Goal: Information Seeking & Learning: Learn about a topic

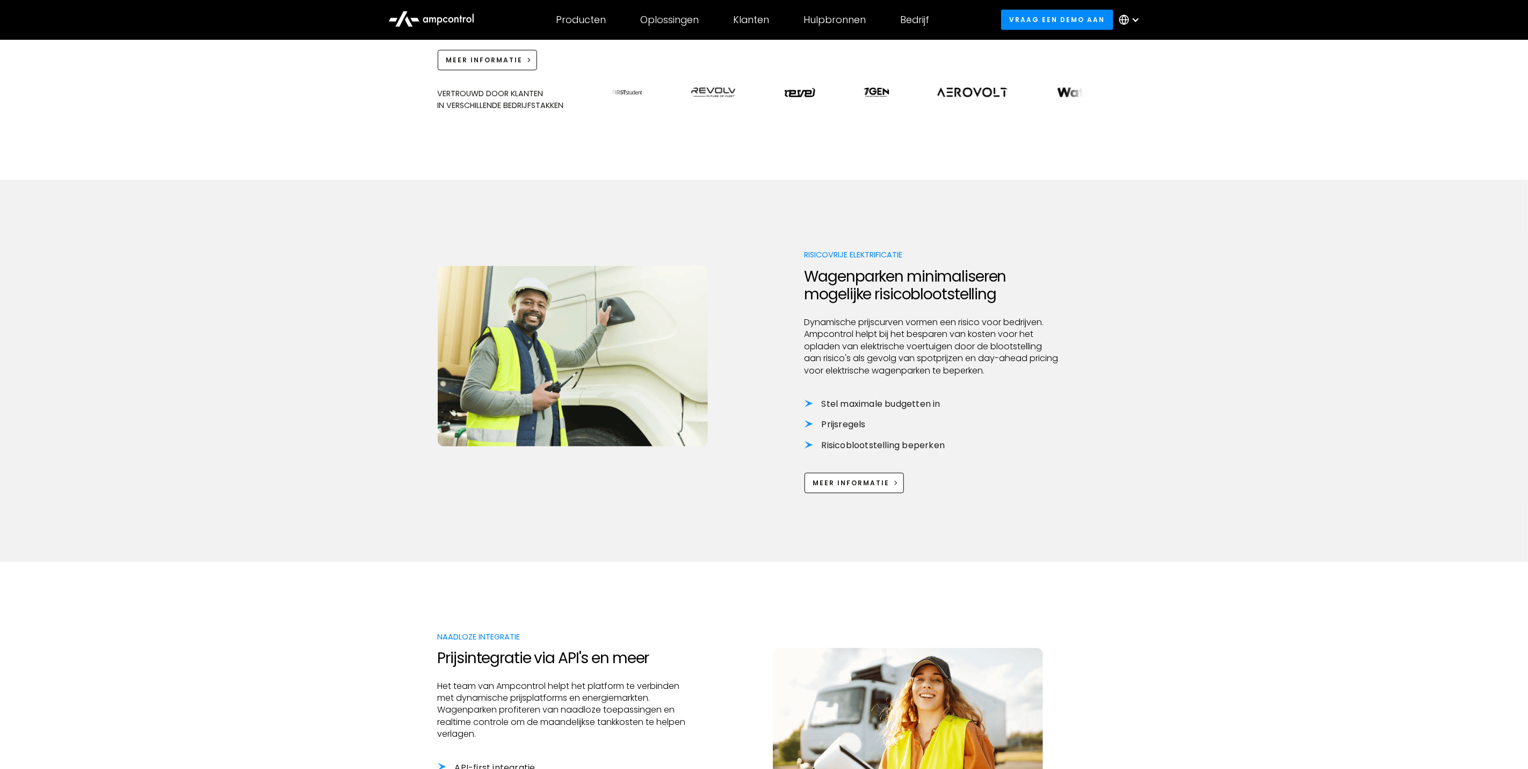
scroll to position [1128, 0]
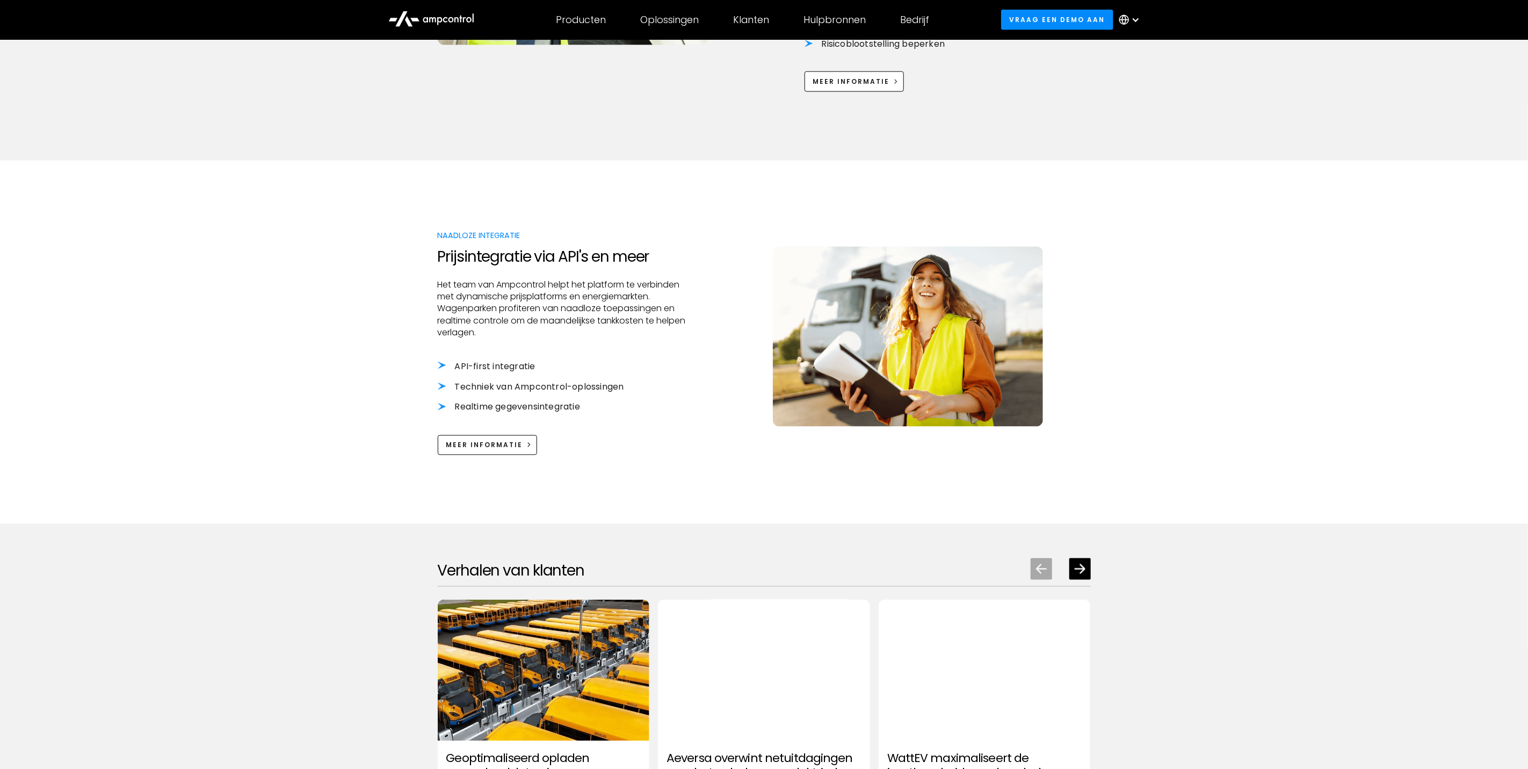
scroll to position [1128, 0]
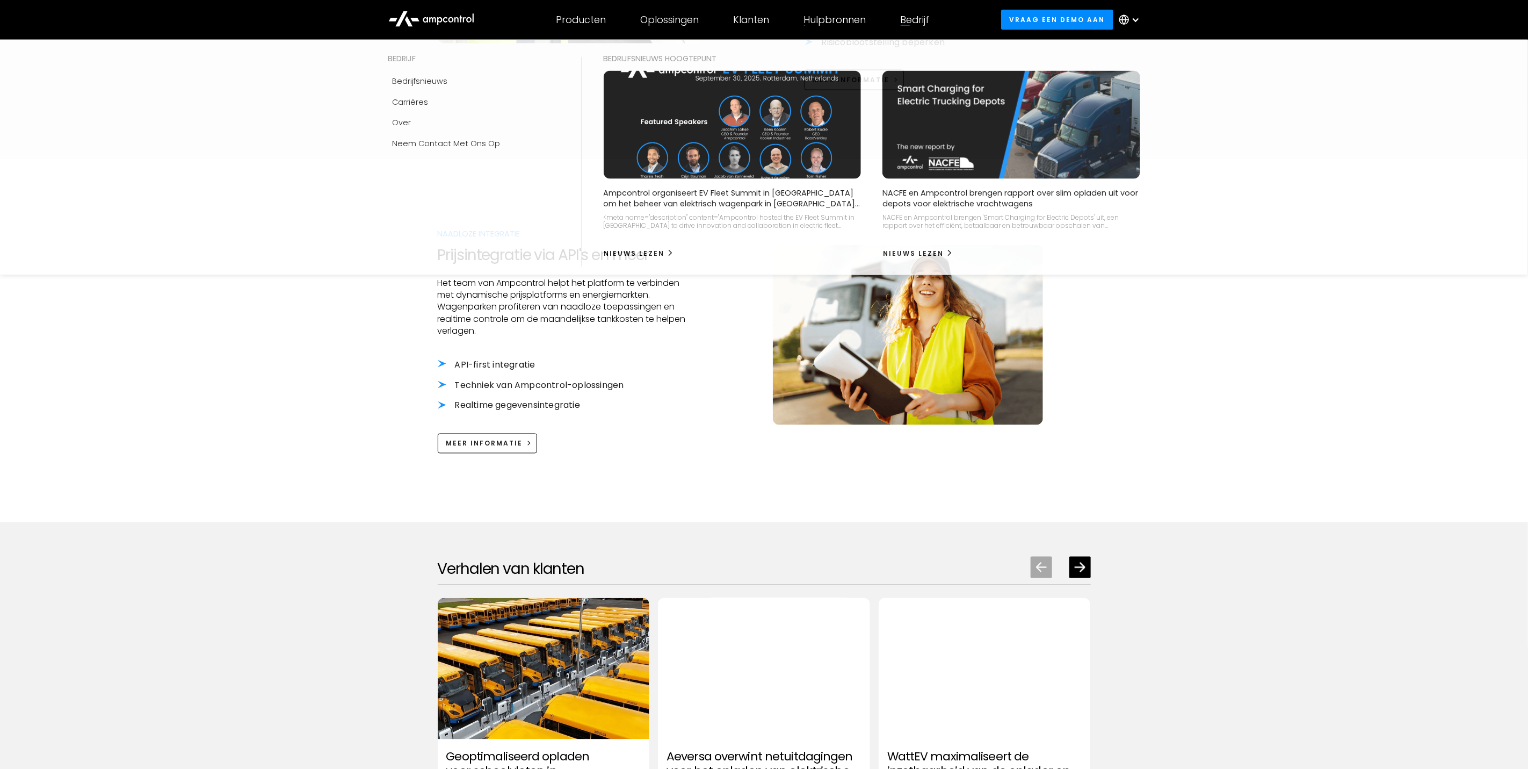
click at [919, 24] on div "Bedrijf" at bounding box center [915, 20] width 29 height 12
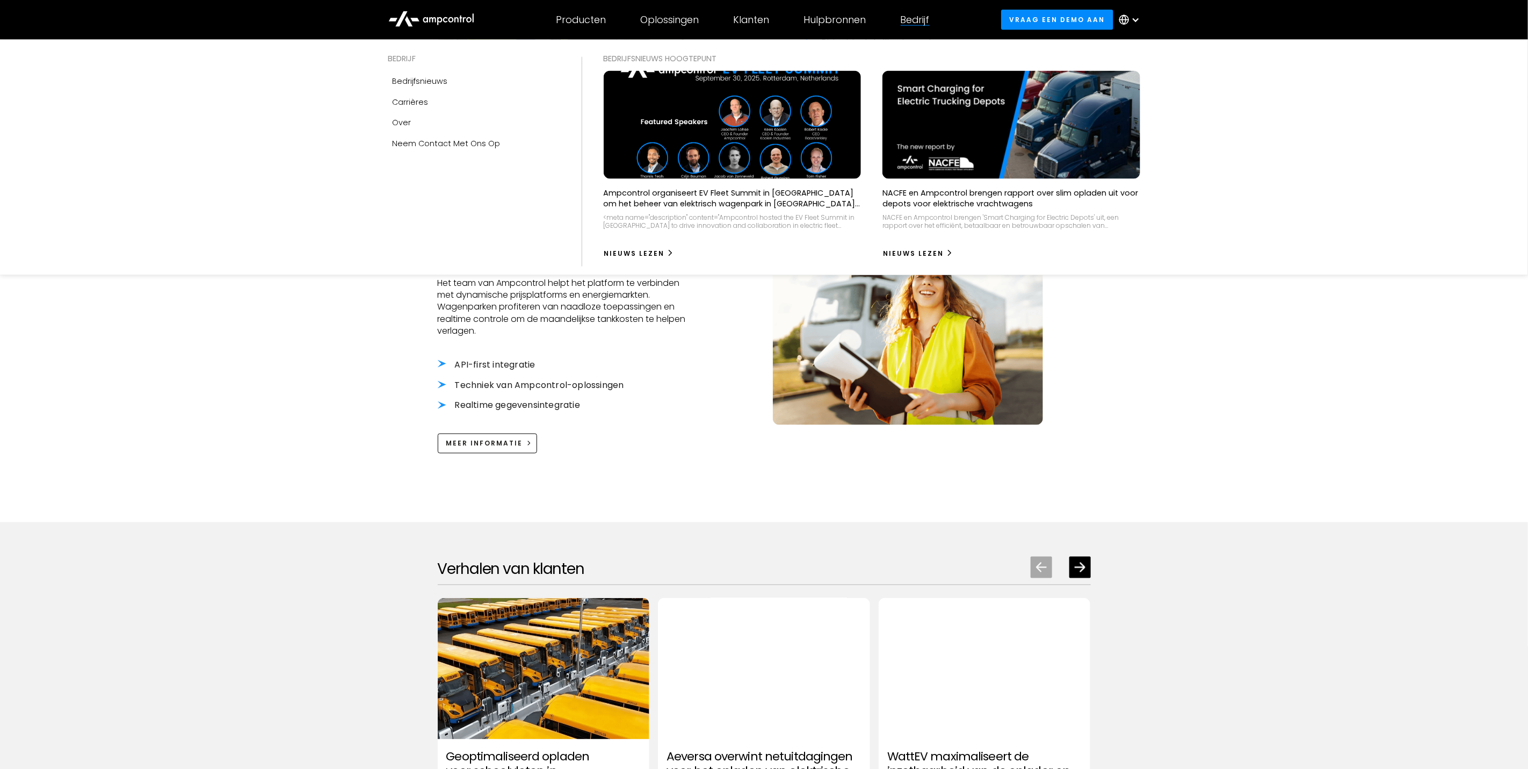
click at [911, 18] on div "Bedrijf" at bounding box center [915, 20] width 29 height 12
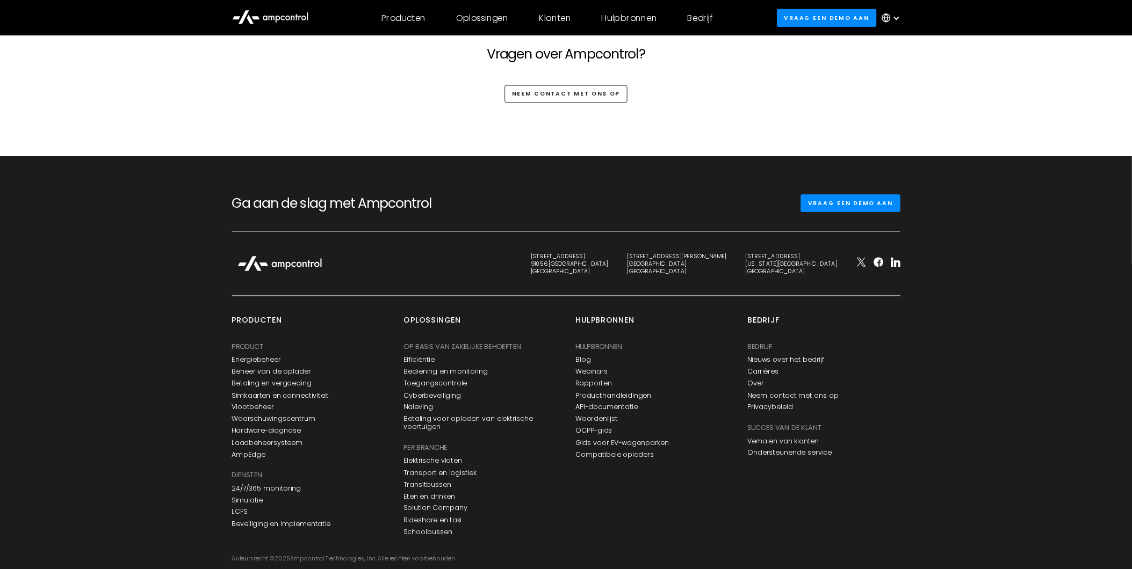
scroll to position [2774, 0]
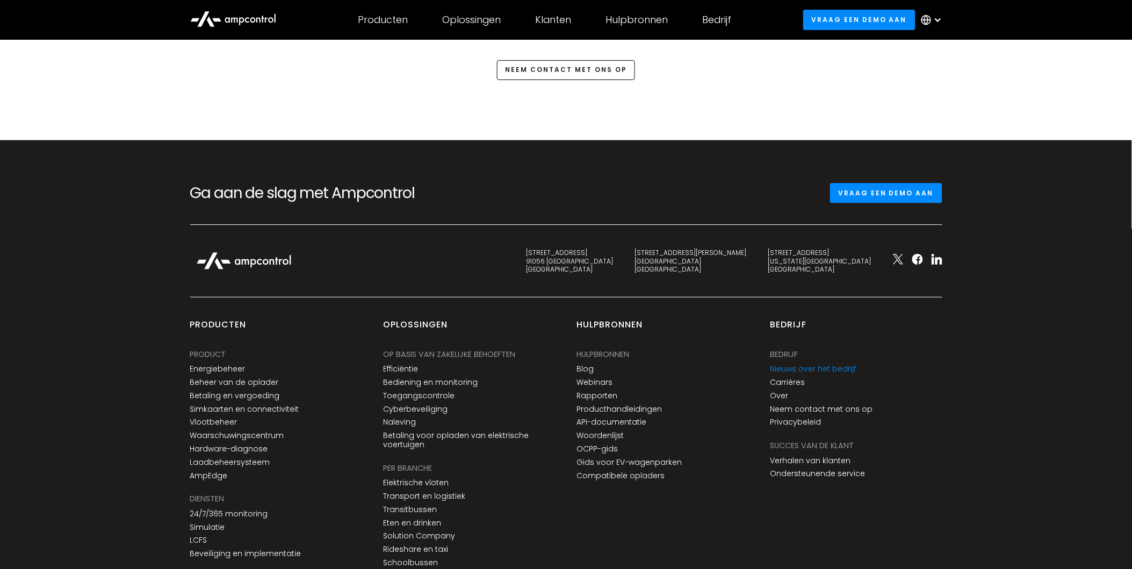
click at [791, 371] on link "Nieuws over het bedrijf" at bounding box center [813, 369] width 86 height 9
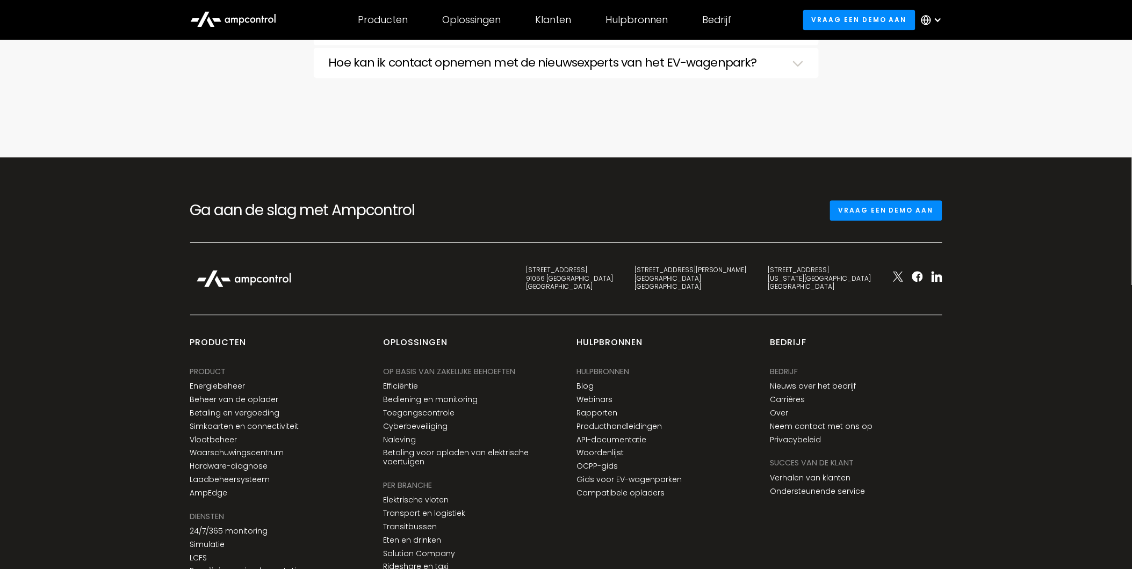
scroll to position [3805, 0]
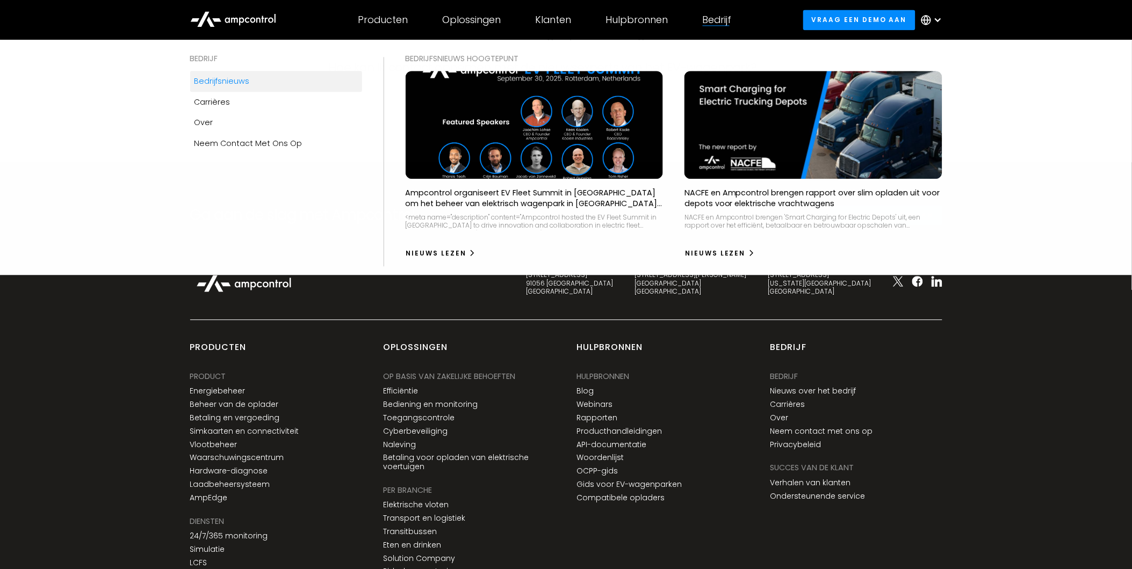
click at [717, 15] on div "Bedrijf" at bounding box center [716, 20] width 29 height 12
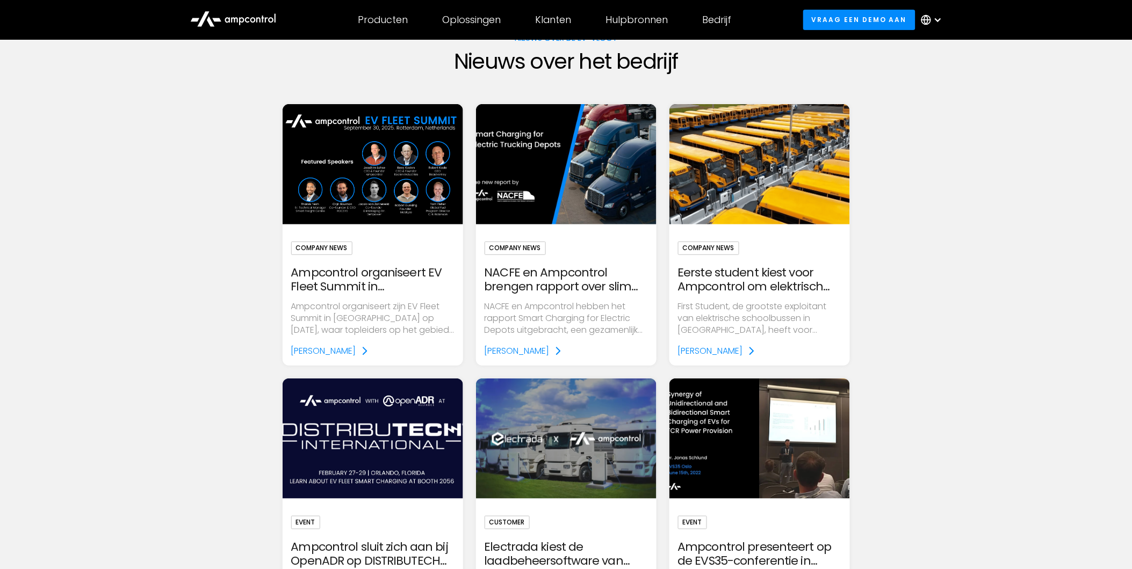
scroll to position [0, 0]
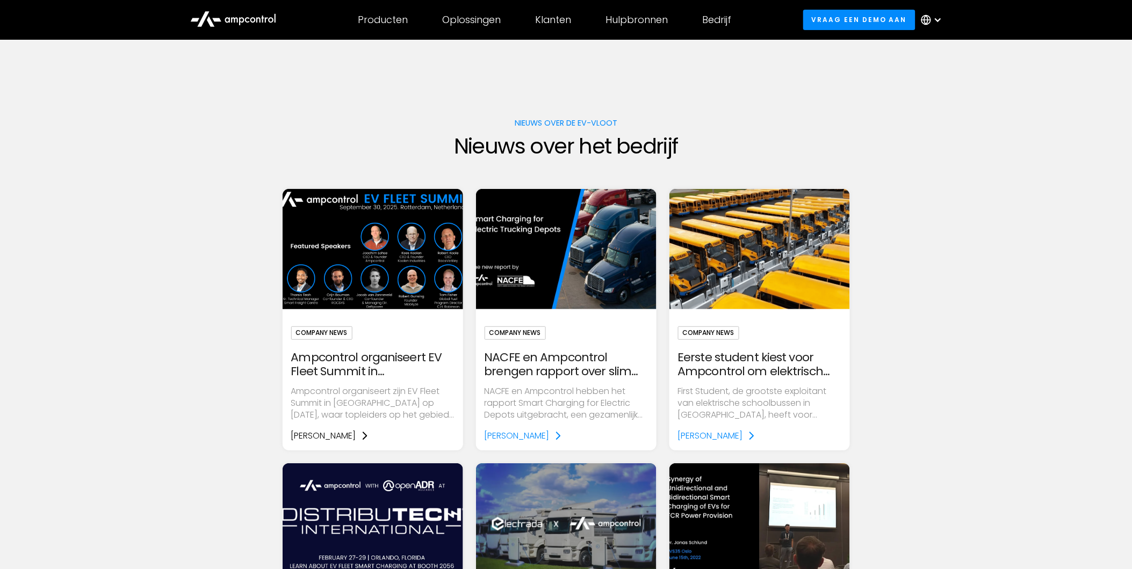
click at [321, 436] on div "Lees meer" at bounding box center [323, 436] width 65 height 12
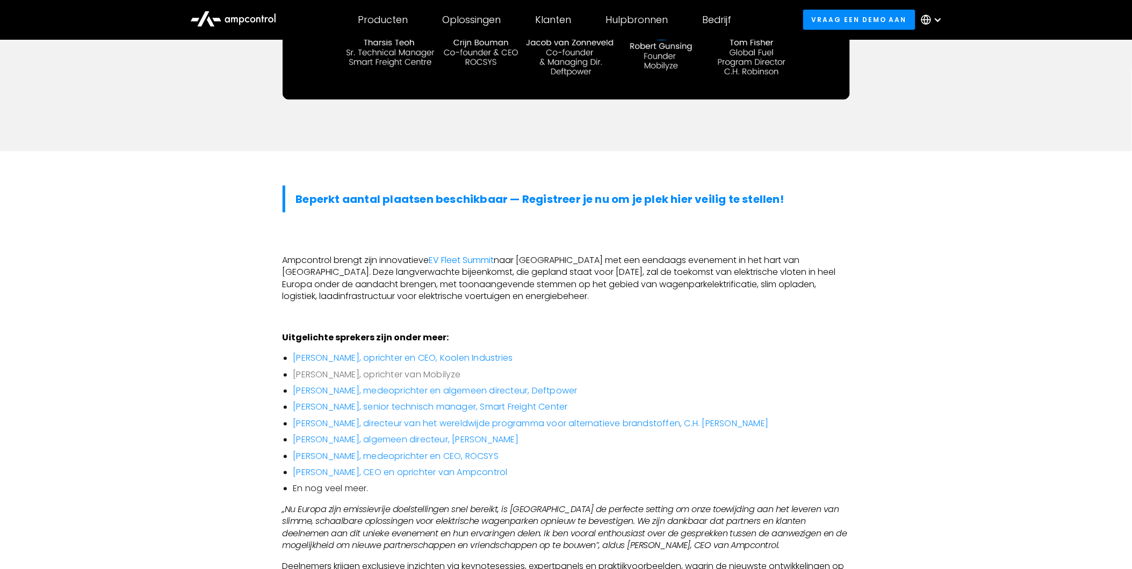
scroll to position [537, 0]
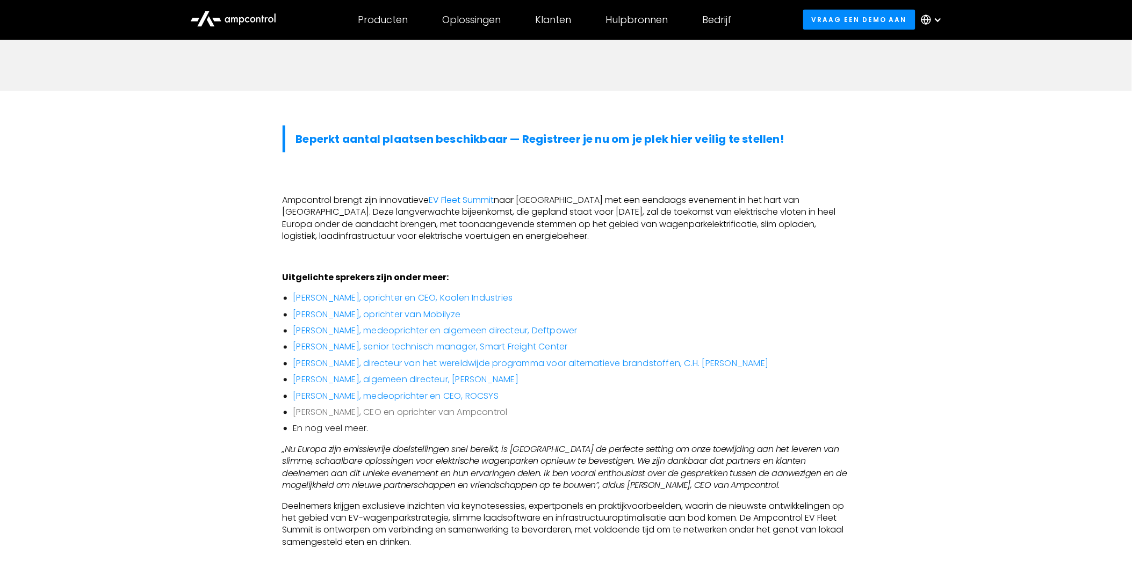
click at [309, 416] on link "Joachim Lohse, CEO en oprichter van Ampcontrol" at bounding box center [400, 413] width 214 height 12
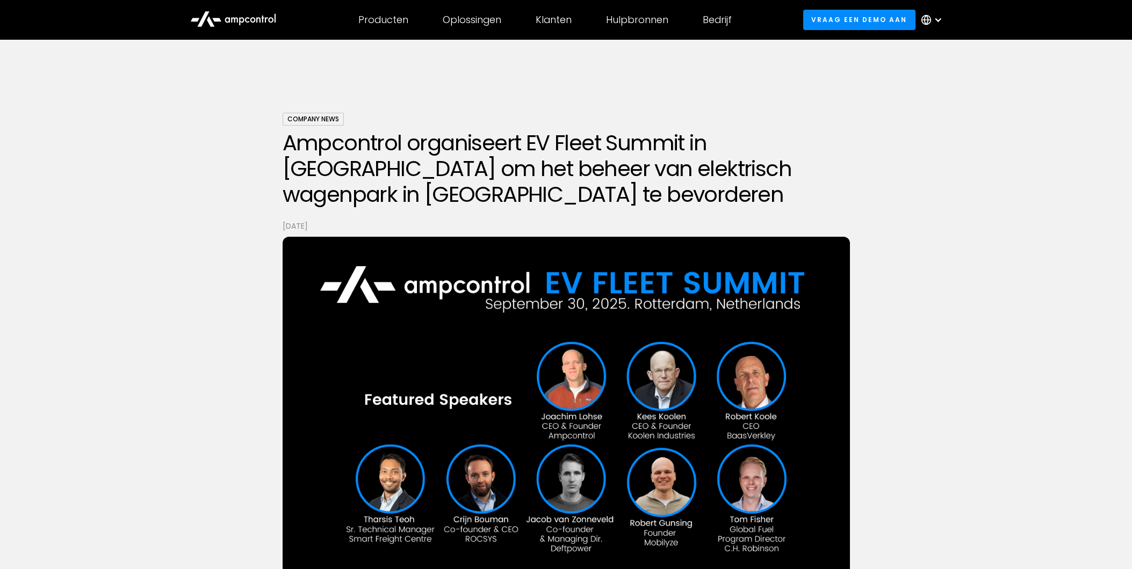
scroll to position [537, 0]
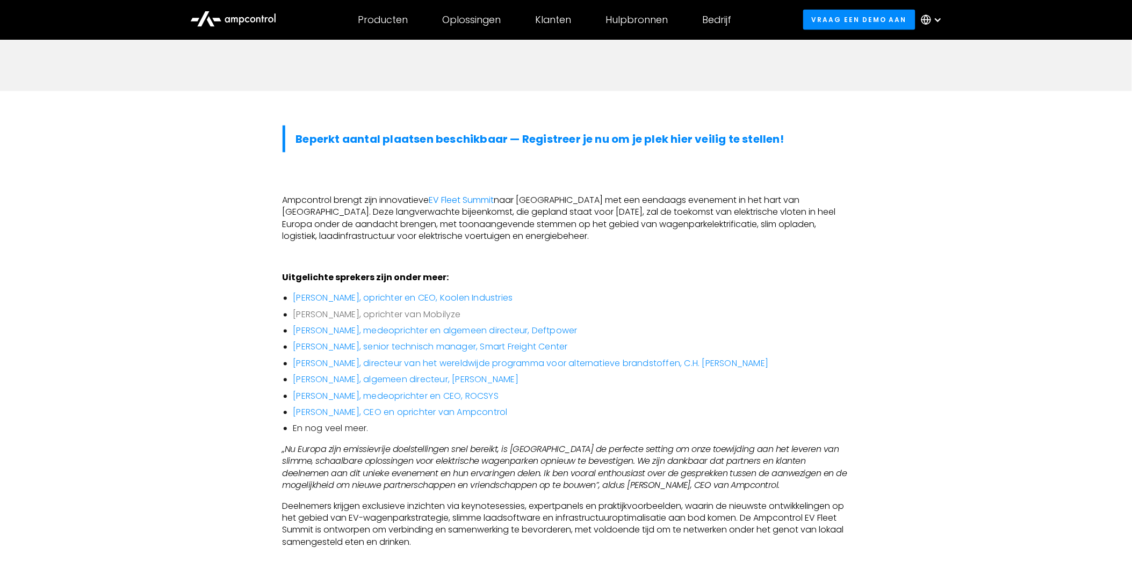
click at [308, 315] on link "[PERSON_NAME], oprichter van Mobilyze" at bounding box center [377, 315] width 168 height 12
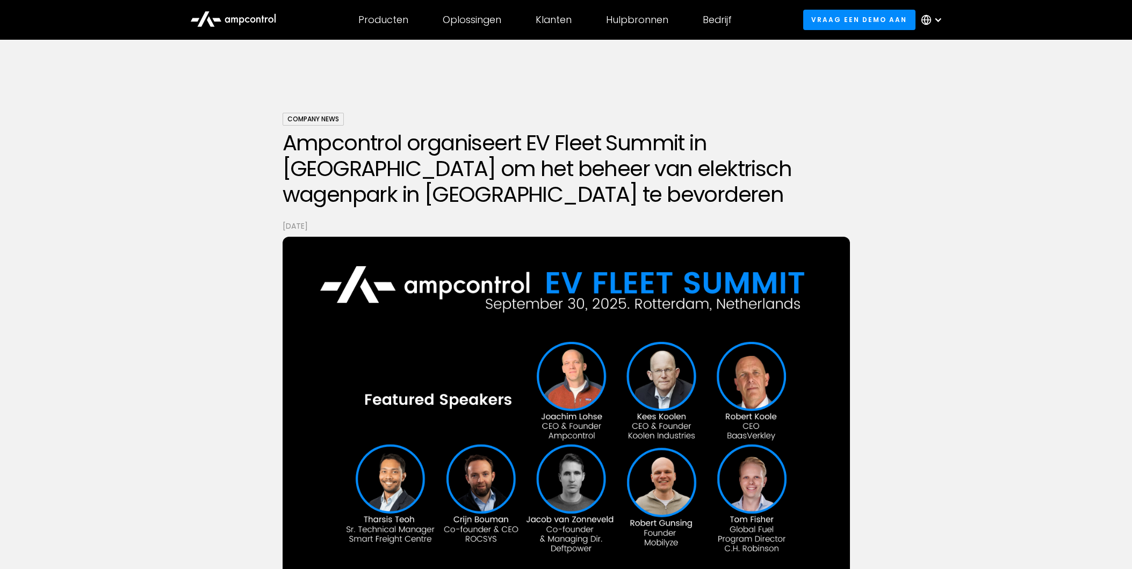
scroll to position [537, 0]
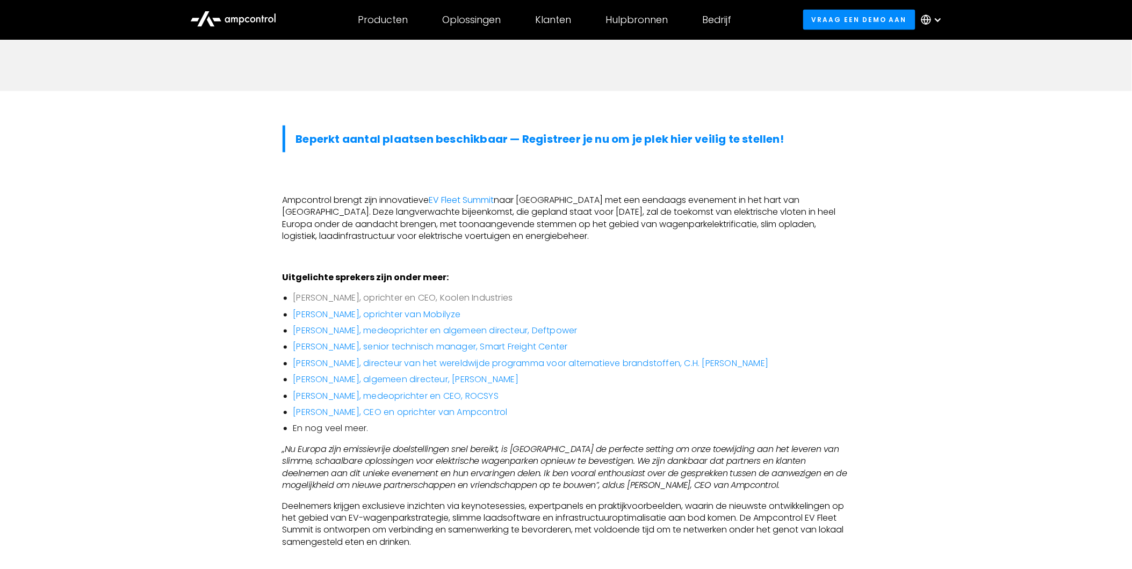
click at [335, 296] on link "[PERSON_NAME], oprichter en CEO, Koolen Industries" at bounding box center [403, 298] width 220 height 12
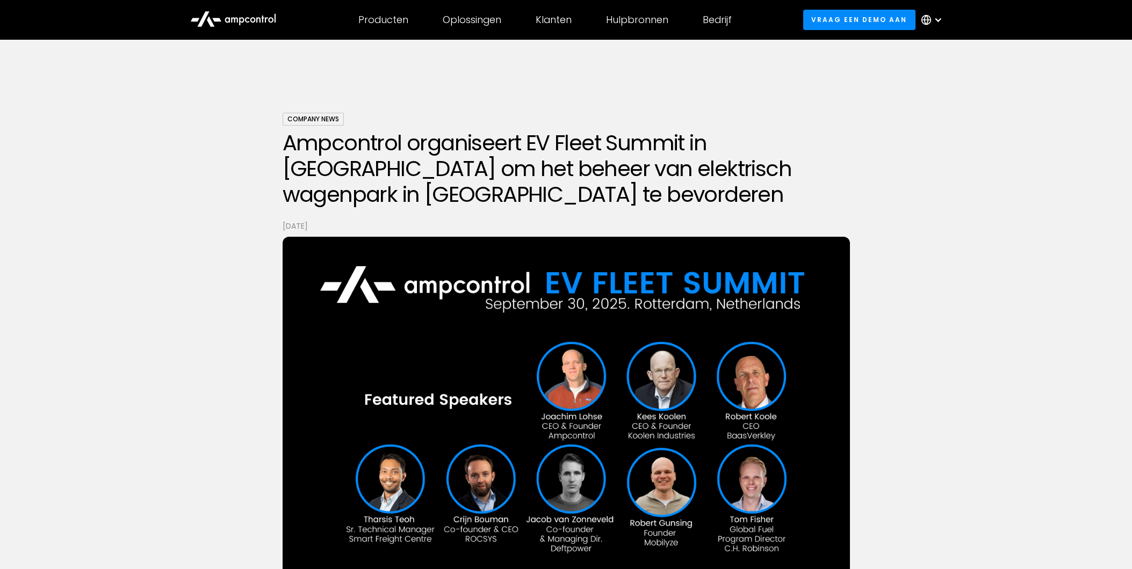
scroll to position [537, 0]
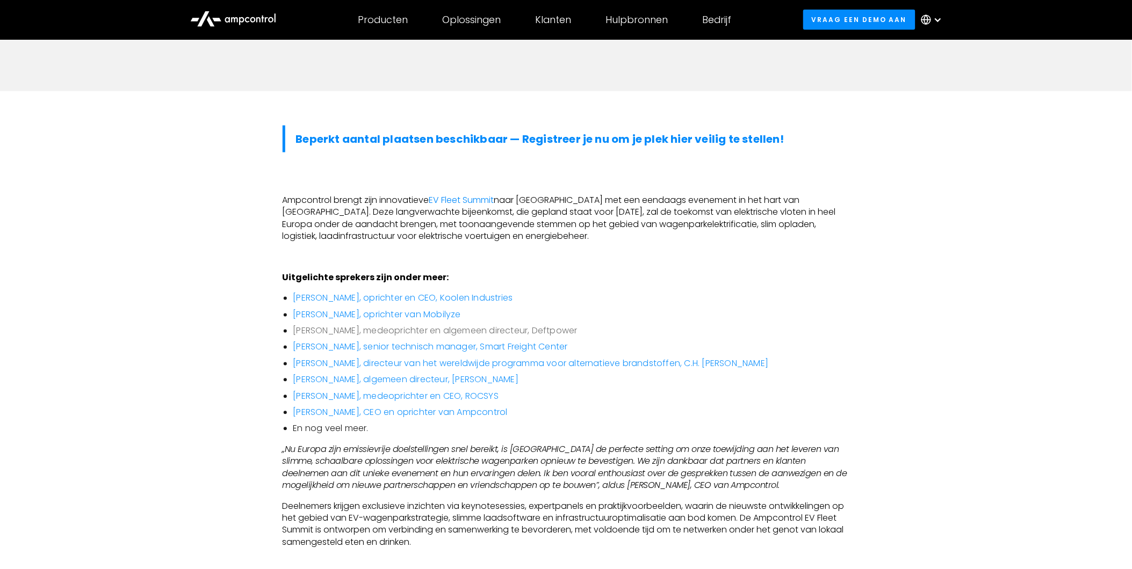
click at [321, 329] on link "[PERSON_NAME], medeoprichter en algemeen directeur, Deftpower" at bounding box center [435, 331] width 284 height 12
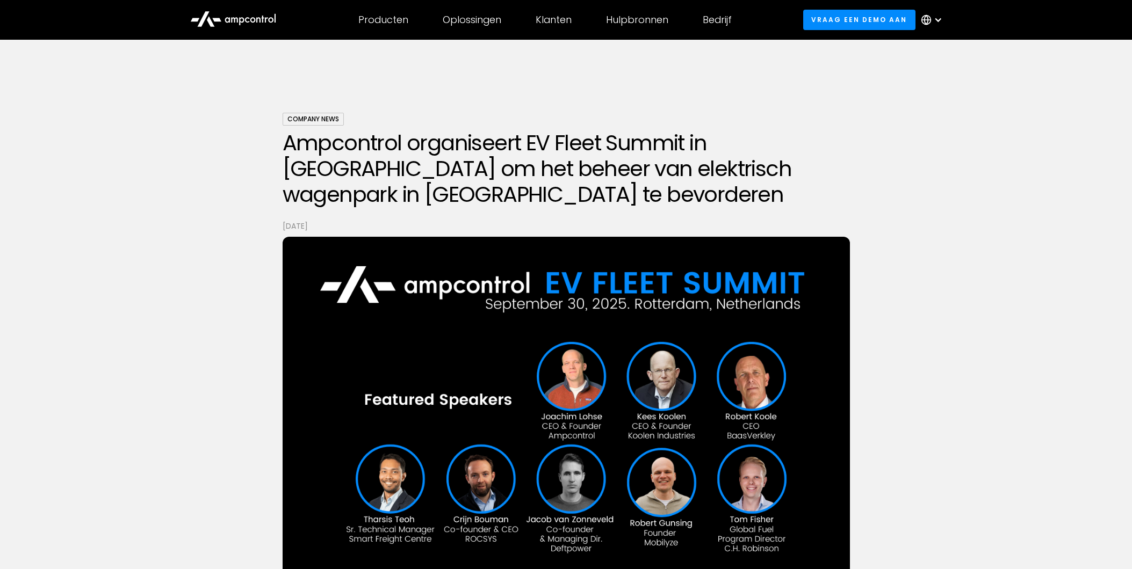
scroll to position [537, 0]
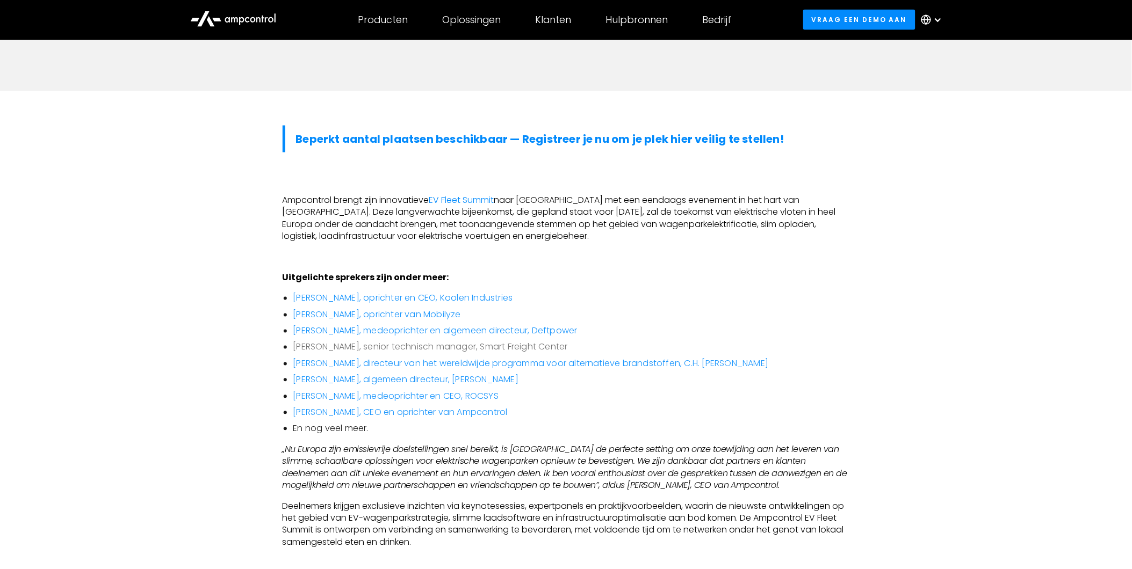
click at [329, 345] on link "[PERSON_NAME], senior technisch manager, Smart Freight Center" at bounding box center [430, 347] width 274 height 12
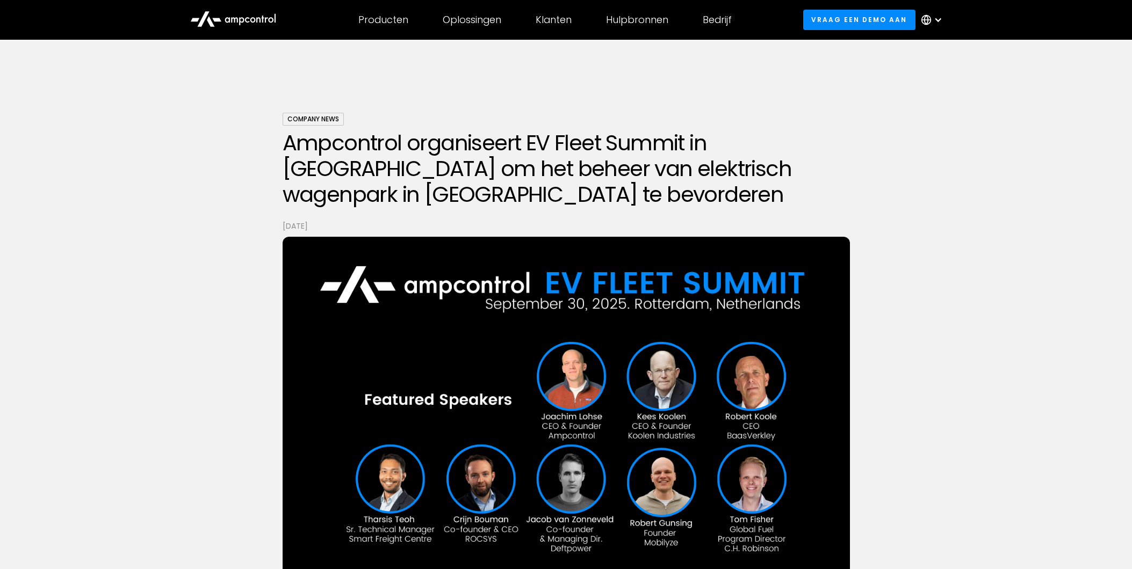
scroll to position [537, 0]
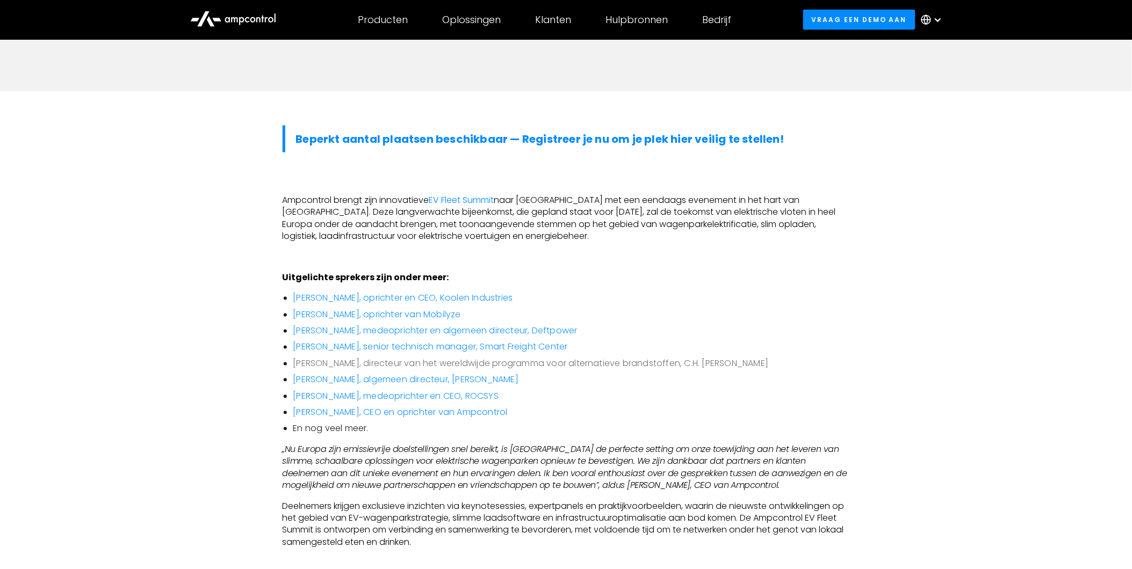
click at [328, 367] on link "[PERSON_NAME], directeur van het wereldwijde programma voor alternatieve brands…" at bounding box center [530, 364] width 475 height 12
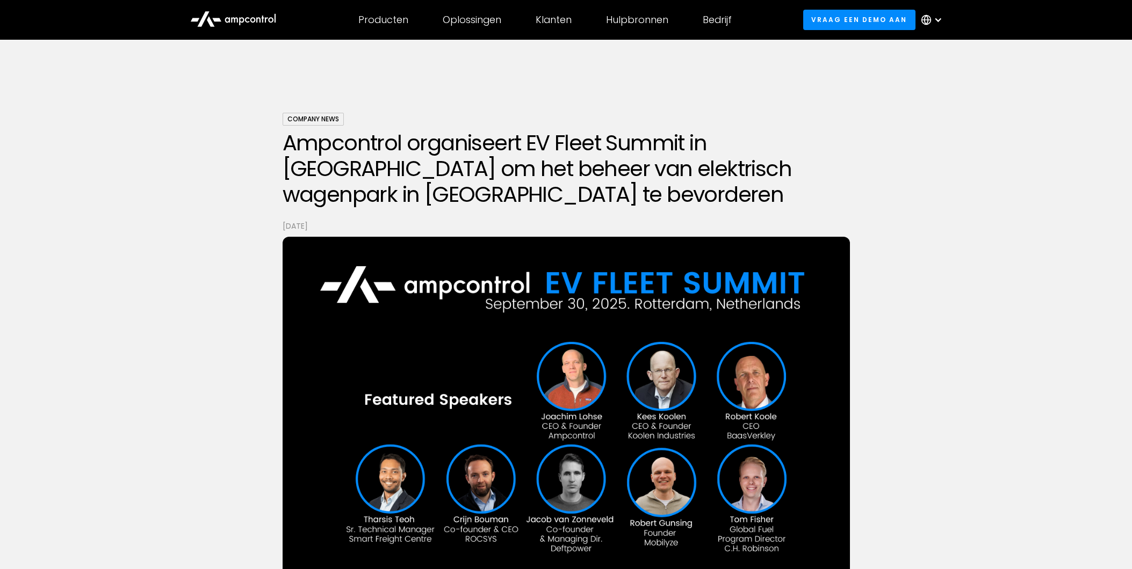
scroll to position [537, 0]
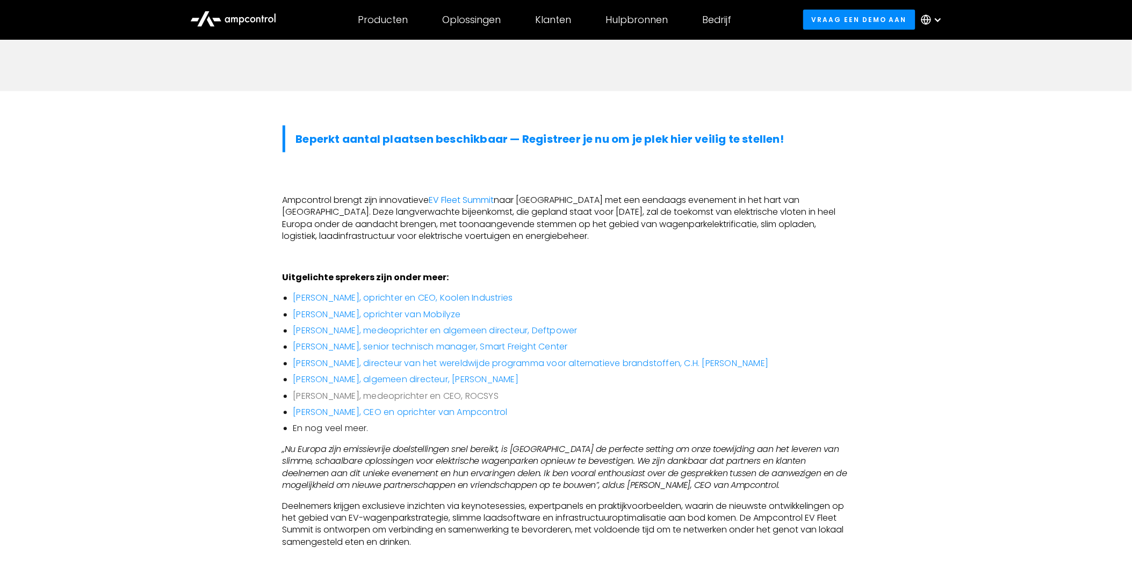
click at [348, 396] on link "[PERSON_NAME], medeoprichter en CEO, ROCSYS" at bounding box center [396, 396] width 206 height 12
